Goal: Find specific page/section: Find specific page/section

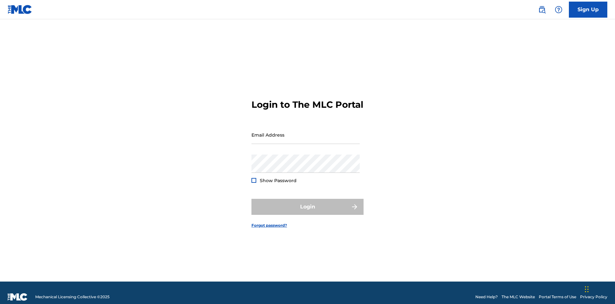
scroll to position [8, 0]
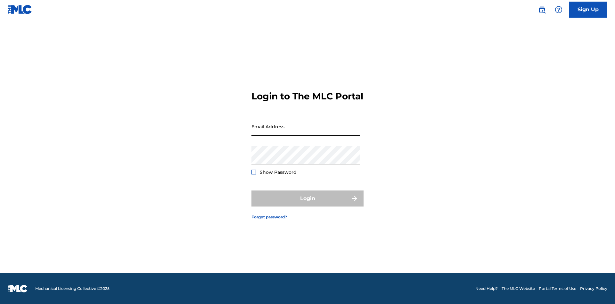
click at [306, 132] on input "Email Address" at bounding box center [305, 126] width 108 height 18
type input "Krystal.Ribble@themlc.com"
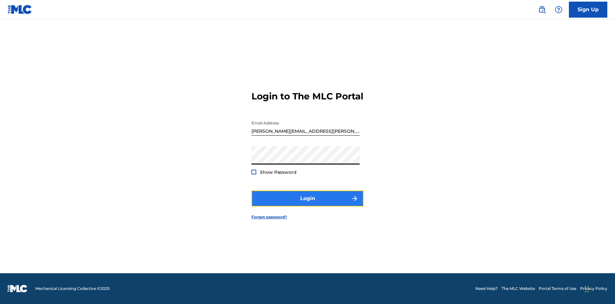
click at [307, 204] on button "Login" at bounding box center [307, 198] width 112 height 16
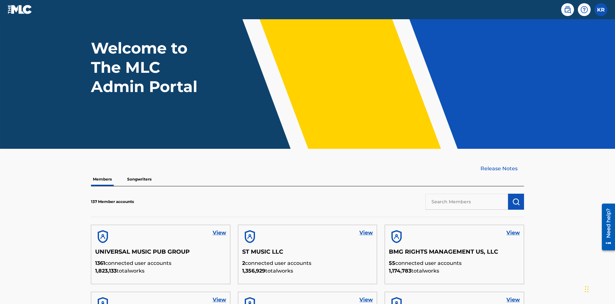
click at [467, 193] on input "text" at bounding box center [466, 201] width 83 height 16
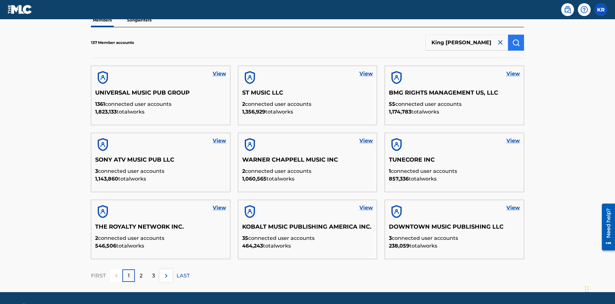
type input "King McTesterson"
click at [516, 42] on img "submit" at bounding box center [516, 43] width 8 height 8
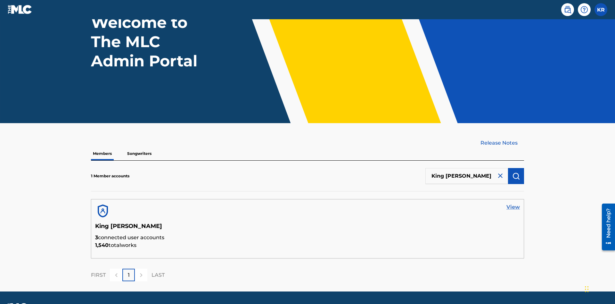
click at [513, 203] on link "View" at bounding box center [512, 207] width 13 height 8
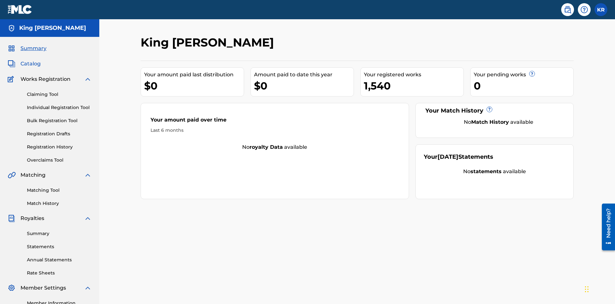
click at [30, 60] on span "Catalog" at bounding box center [30, 64] width 20 height 8
